Goal: Check status: Check status

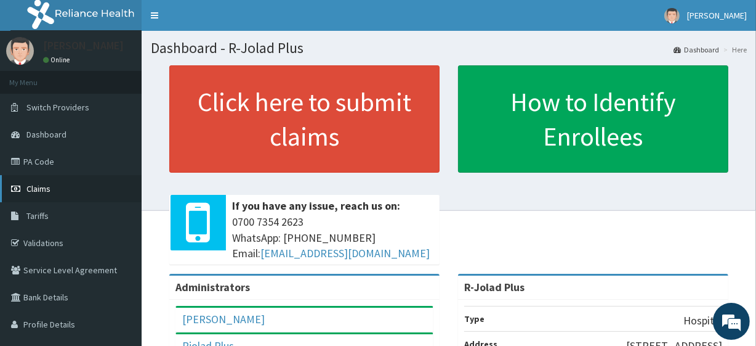
click at [71, 192] on link "Claims" at bounding box center [71, 188] width 142 height 27
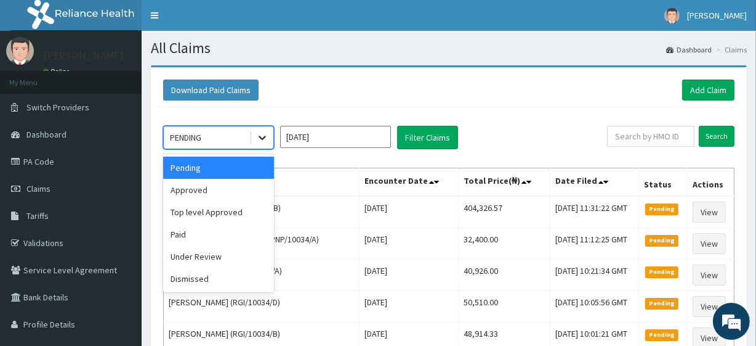
click at [253, 136] on div at bounding box center [262, 137] width 22 height 22
click at [245, 197] on div "Approved" at bounding box center [218, 190] width 111 height 22
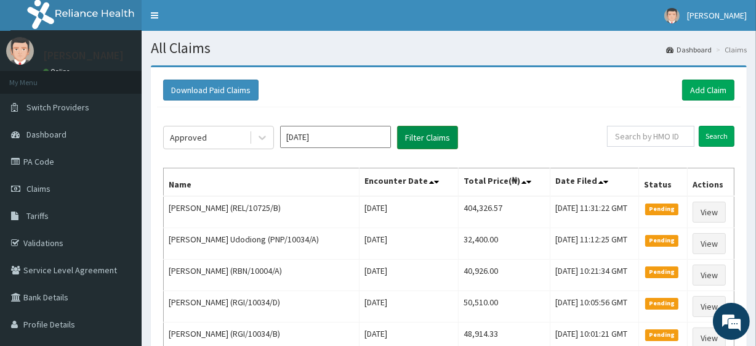
click at [413, 136] on button "Filter Claims" at bounding box center [427, 137] width 61 height 23
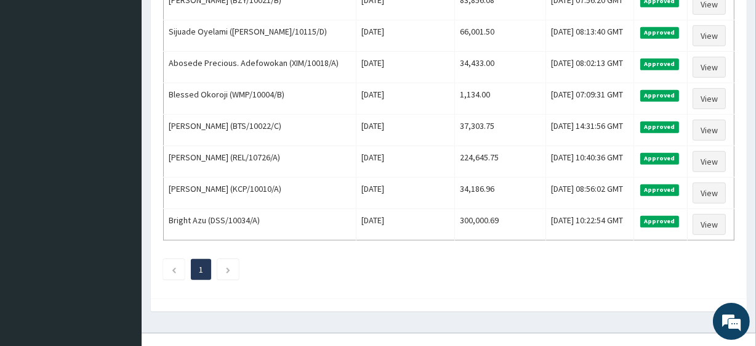
scroll to position [648, 0]
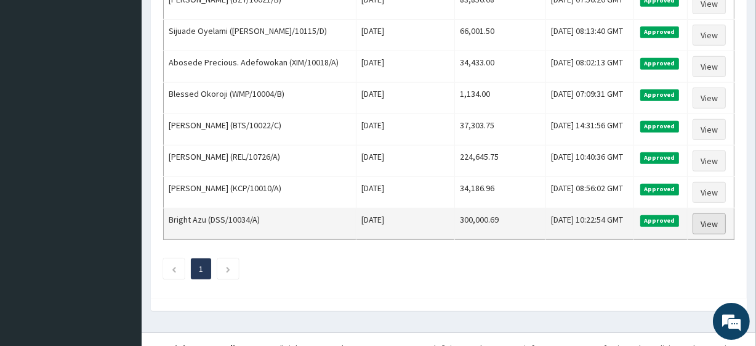
click at [709, 224] on link "View" at bounding box center [709, 223] width 33 height 21
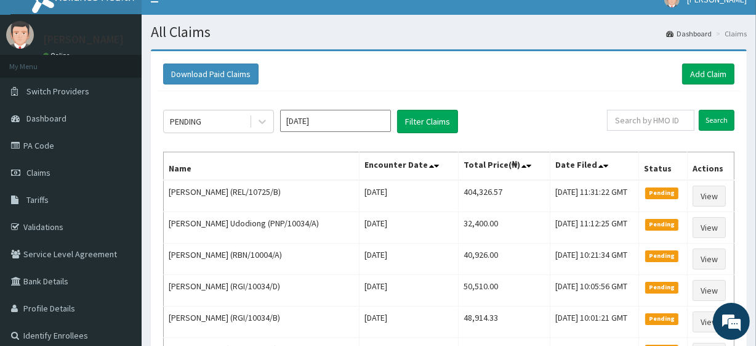
scroll to position [53, 0]
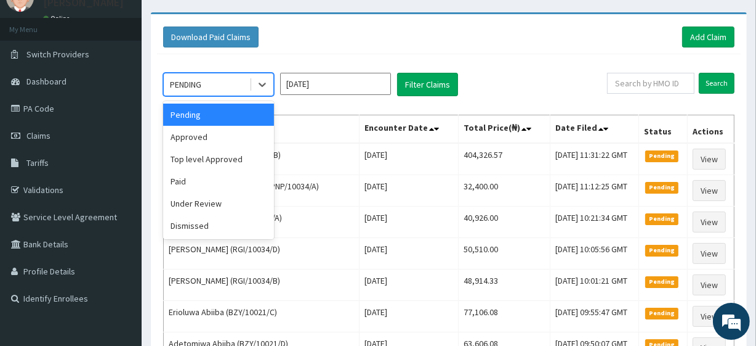
click at [245, 75] on div "PENDING" at bounding box center [207, 85] width 86 height 20
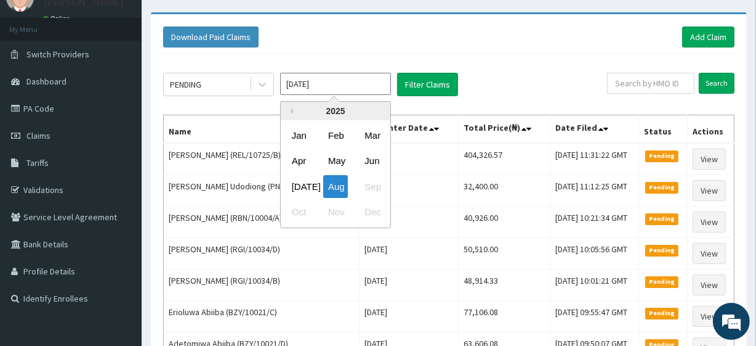
click at [302, 81] on input "Aug 2025" at bounding box center [335, 84] width 111 height 22
click at [306, 178] on div "Jul" at bounding box center [299, 186] width 25 height 23
type input "Jul 2025"
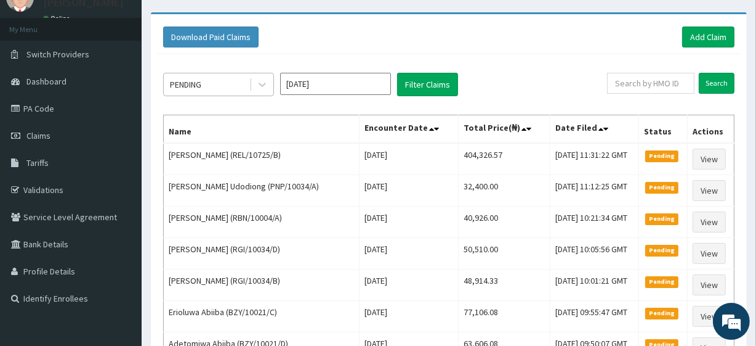
click at [213, 91] on div "PENDING" at bounding box center [207, 85] width 86 height 20
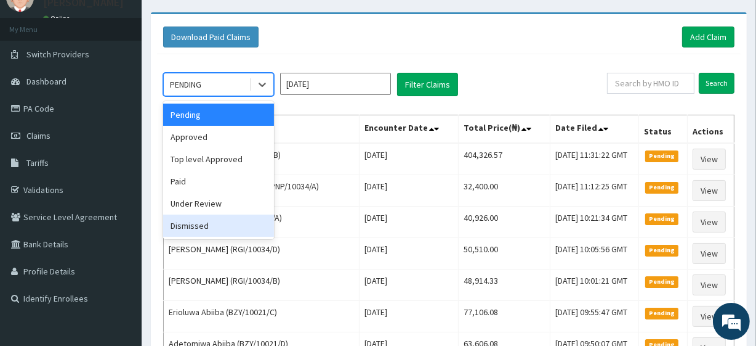
click at [214, 223] on div "Dismissed" at bounding box center [218, 225] width 111 height 22
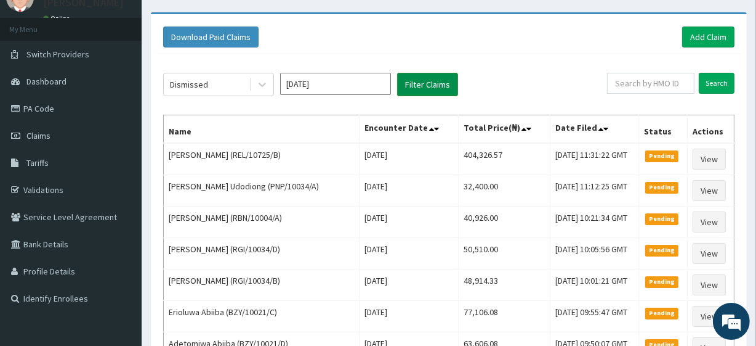
click at [422, 82] on button "Filter Claims" at bounding box center [427, 84] width 61 height 23
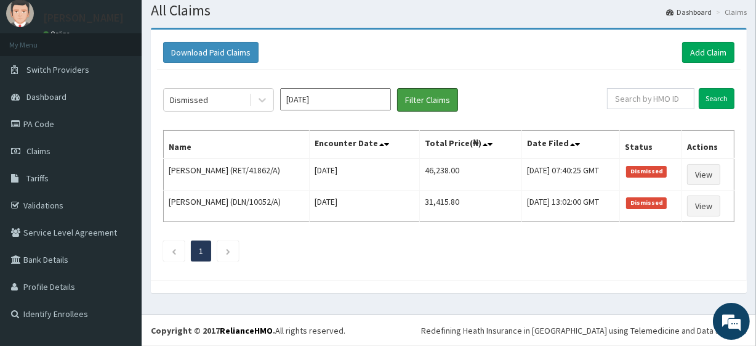
scroll to position [37, 0]
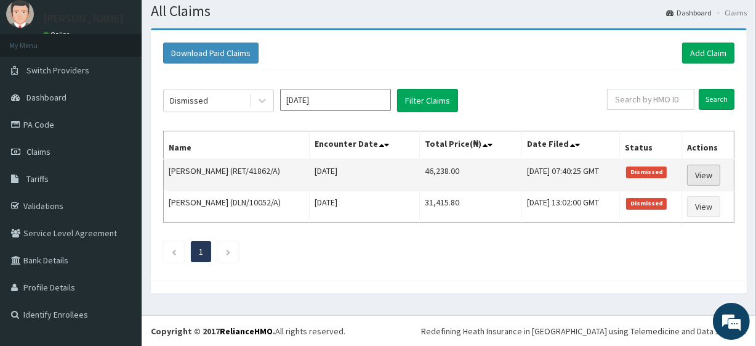
click at [697, 173] on link "View" at bounding box center [703, 174] width 33 height 21
